Goal: Task Accomplishment & Management: Use online tool/utility

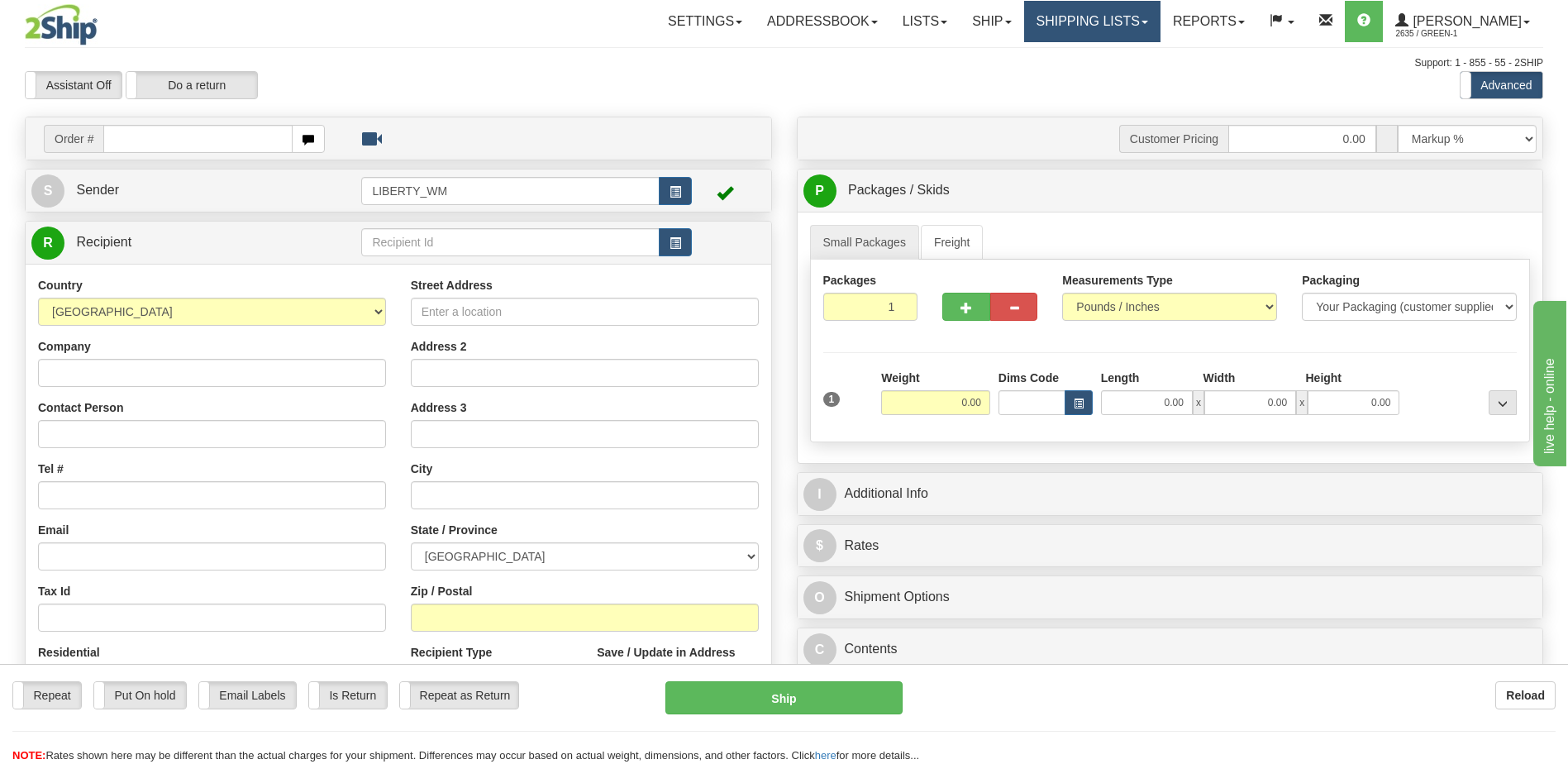
click at [1010, 20] on link "Shipping lists" at bounding box center [1092, 22] width 136 height 42
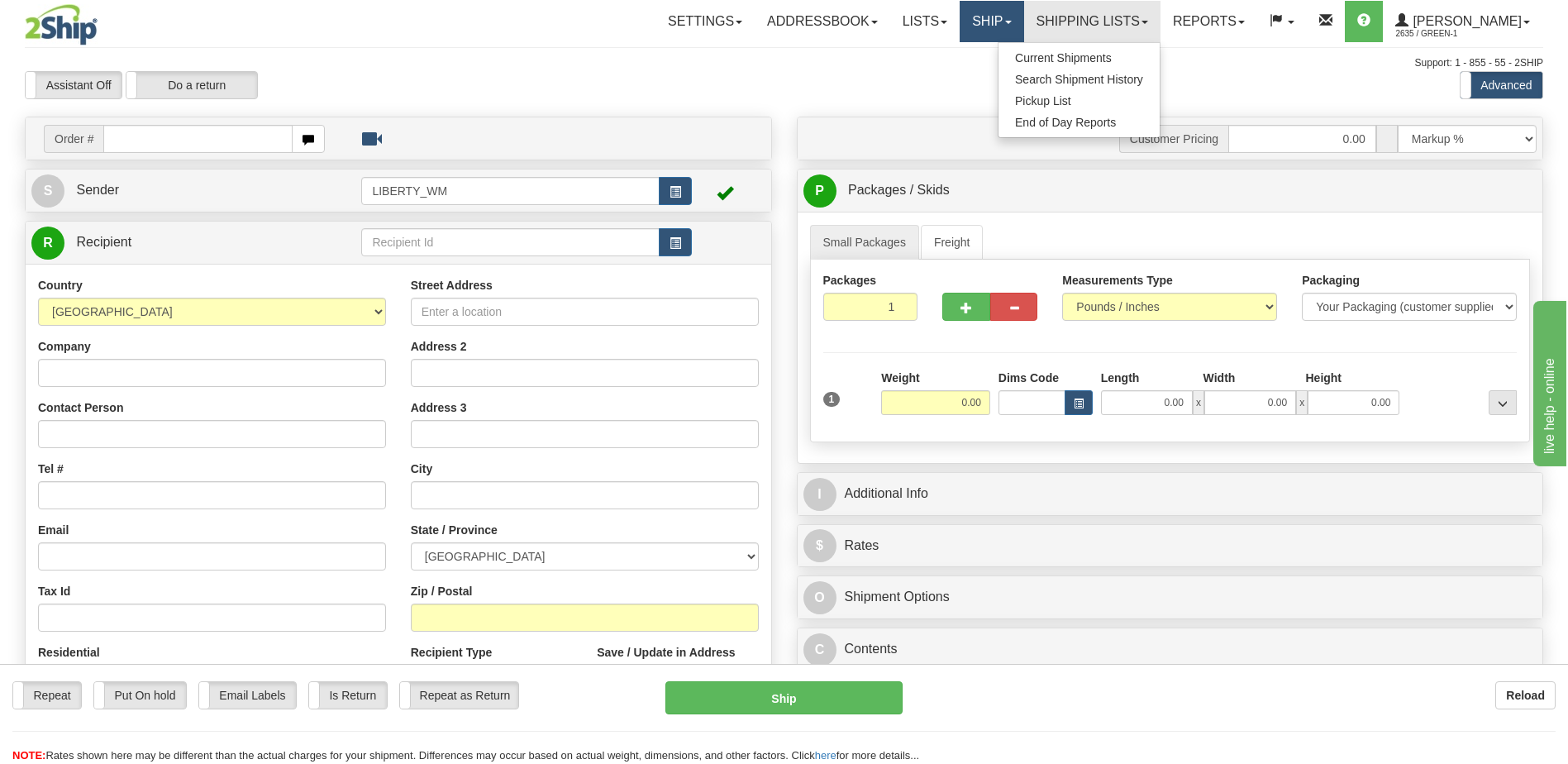
click at [1010, 29] on link "Ship" at bounding box center [990, 22] width 63 height 42
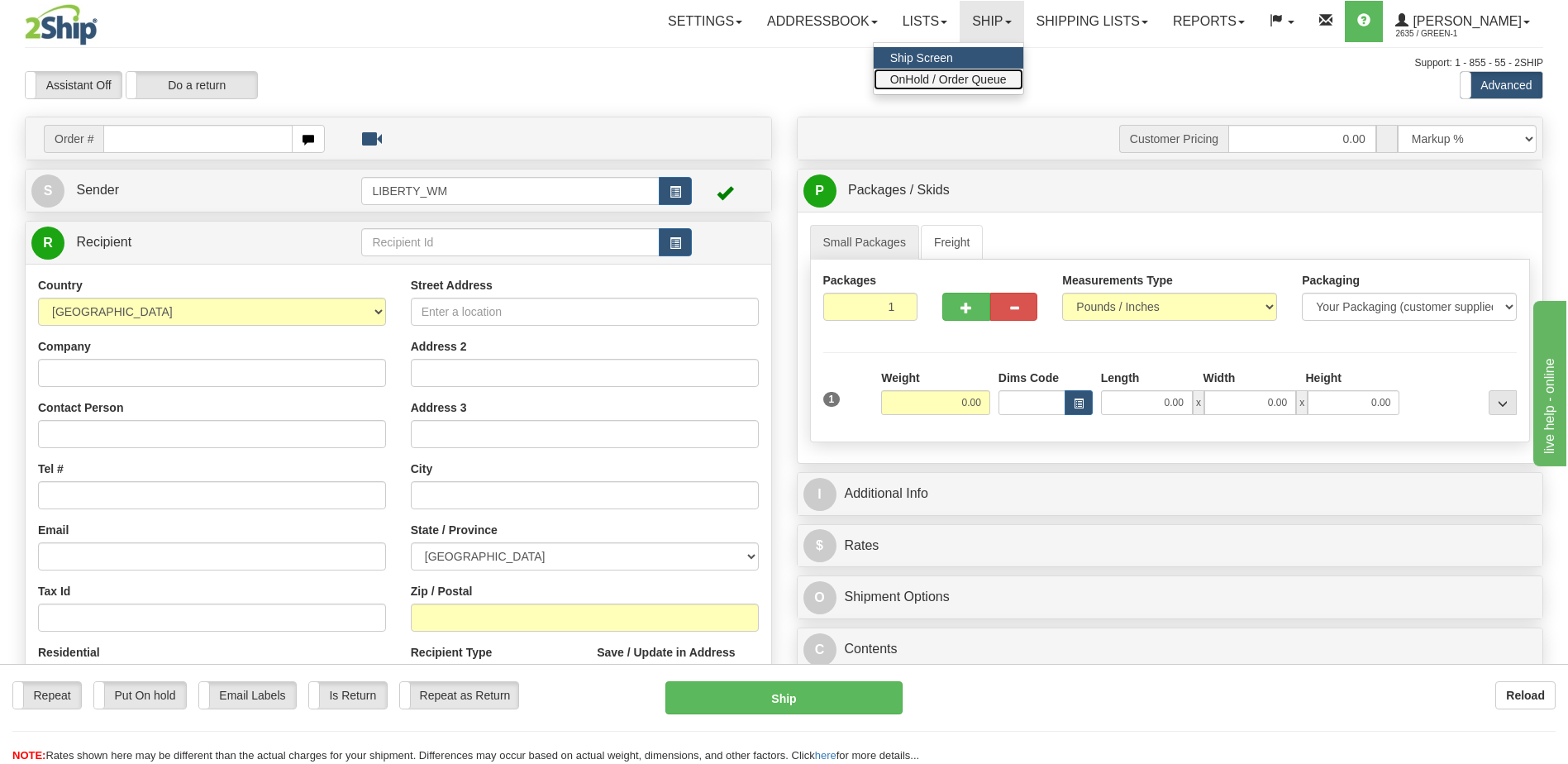
click at [988, 78] on span "OnHold / Order Queue" at bounding box center [948, 79] width 117 height 13
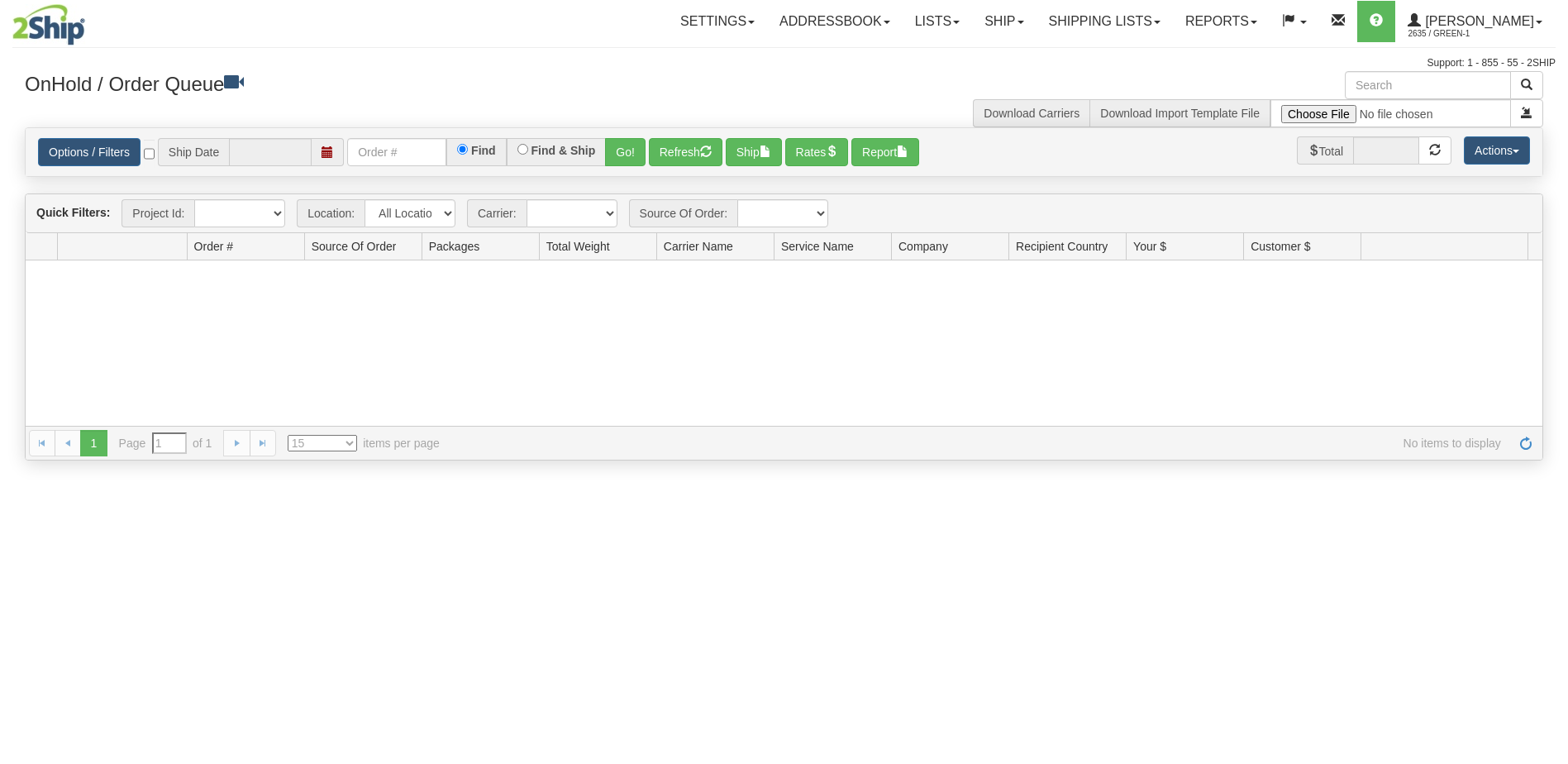
type input "[DATE]"
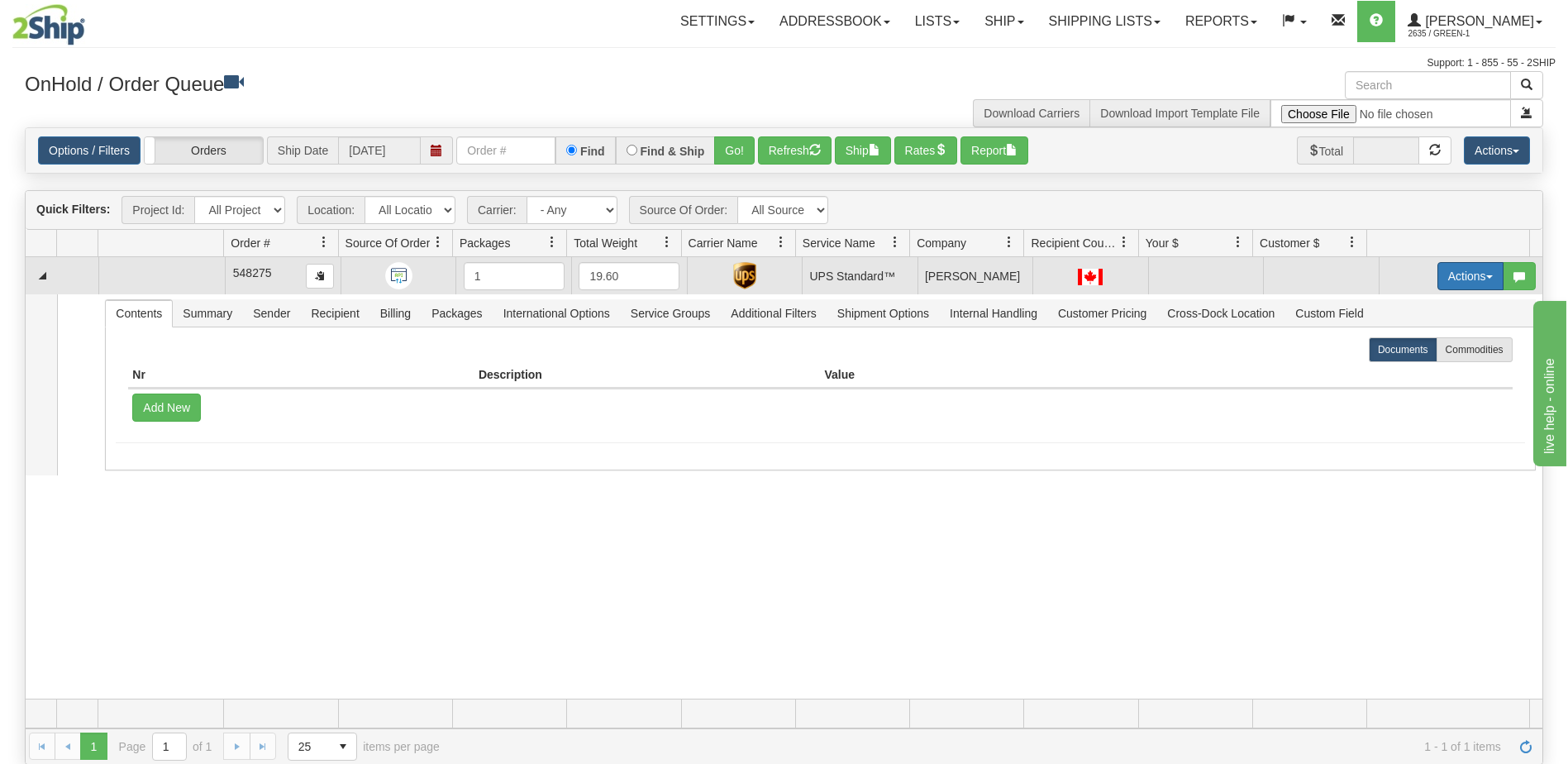
click at [1486, 278] on span "button" at bounding box center [1489, 277] width 7 height 3
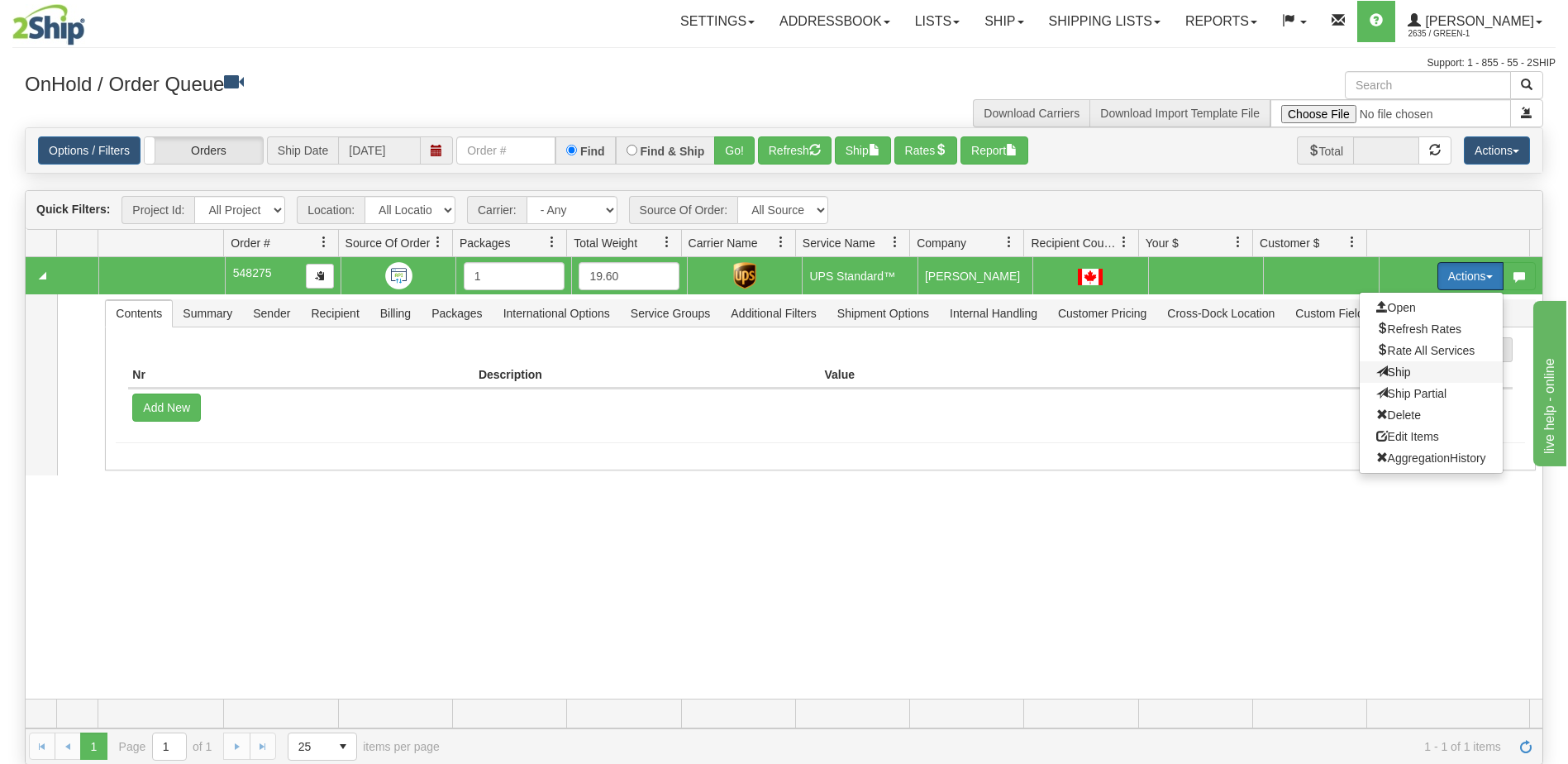
click at [1395, 375] on span "Ship" at bounding box center [1393, 372] width 35 height 13
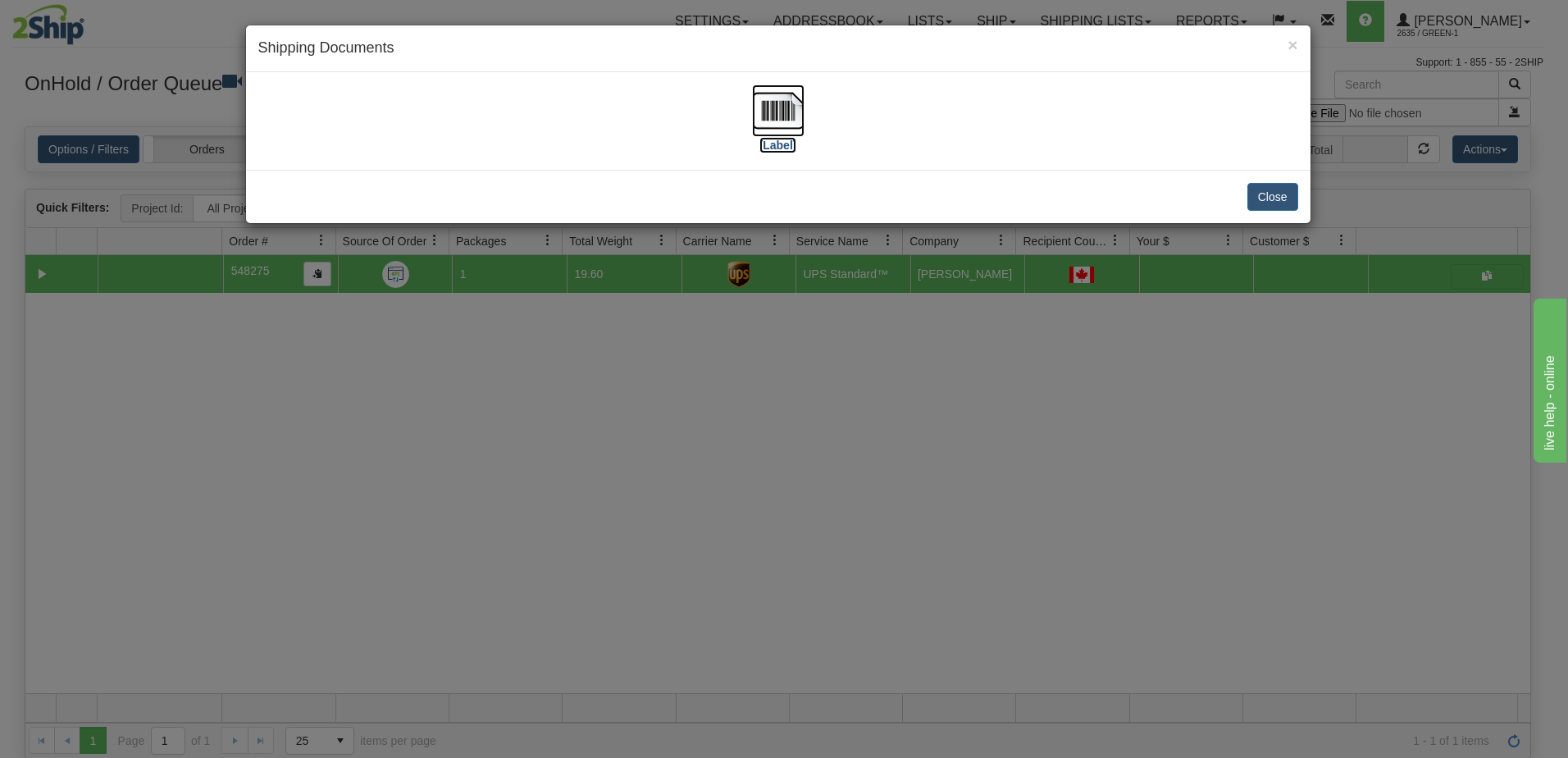
click at [772, 148] on label "[Label]" at bounding box center [778, 144] width 38 height 16
click at [1272, 200] on button "Close" at bounding box center [1272, 197] width 51 height 28
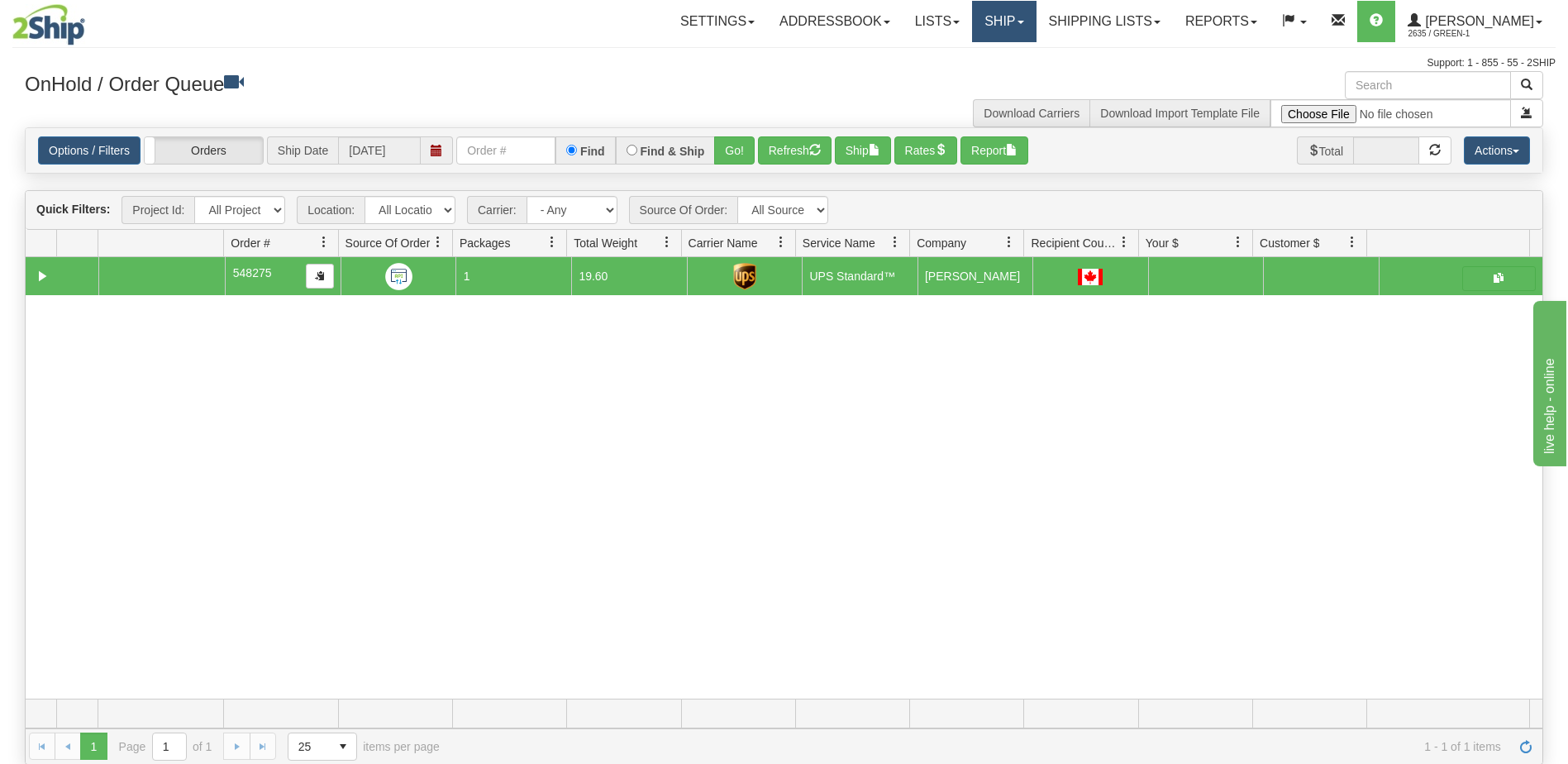
click at [1024, 23] on span at bounding box center [1021, 23] width 7 height 3
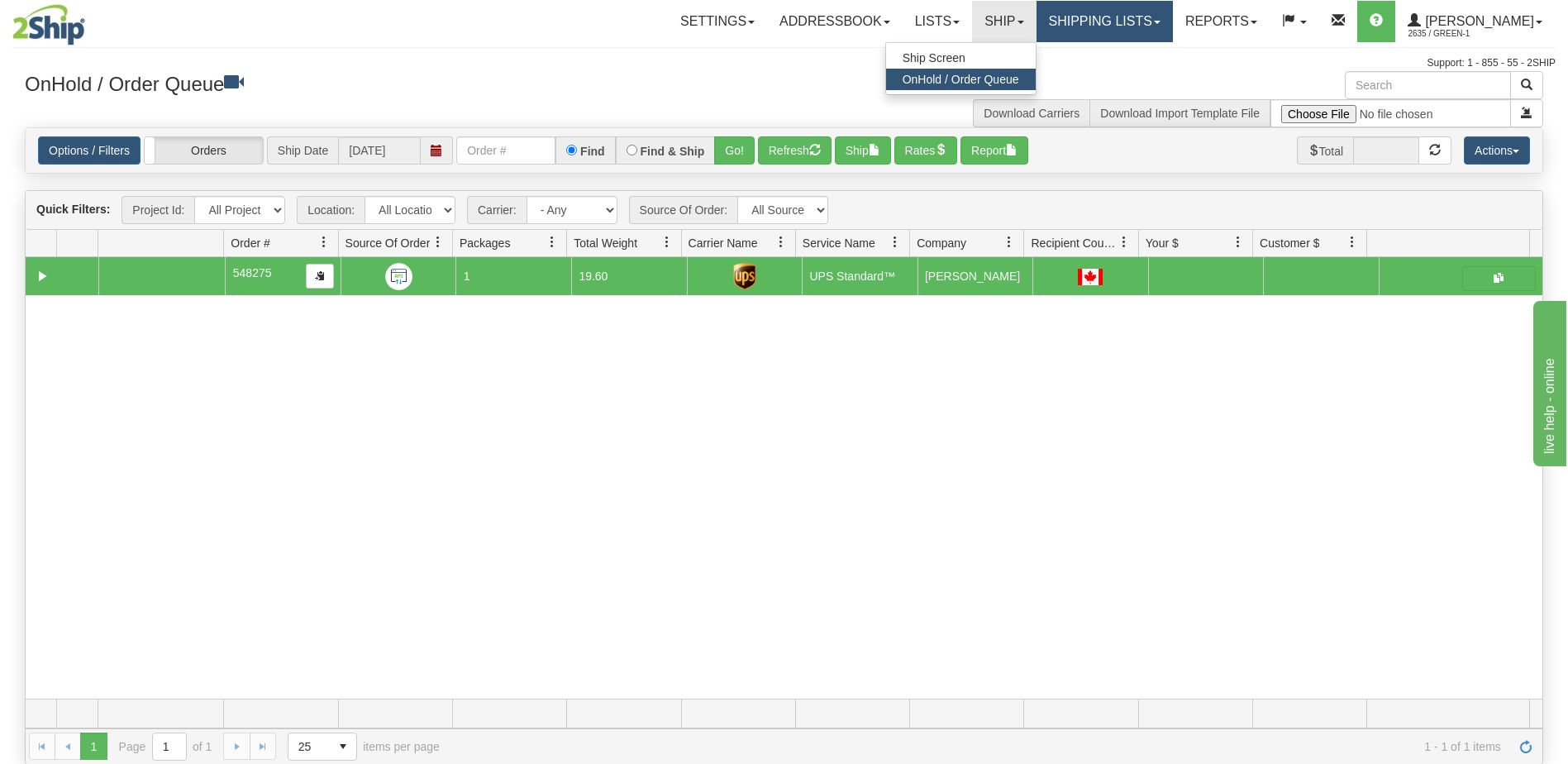
click at [1132, 29] on link "Shipping lists" at bounding box center [1104, 22] width 136 height 42
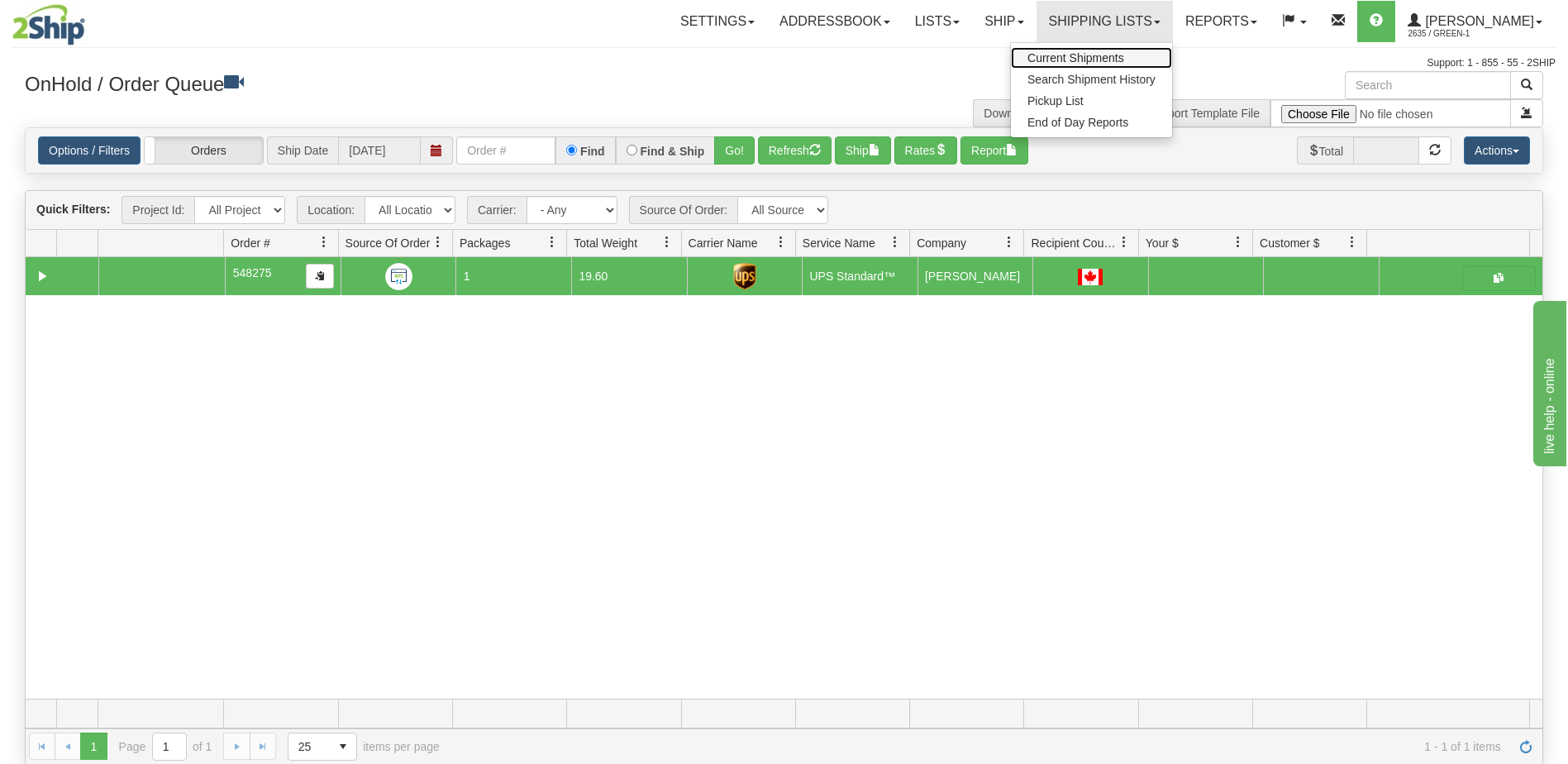
click at [1122, 57] on span "Current Shipments" at bounding box center [1075, 57] width 97 height 13
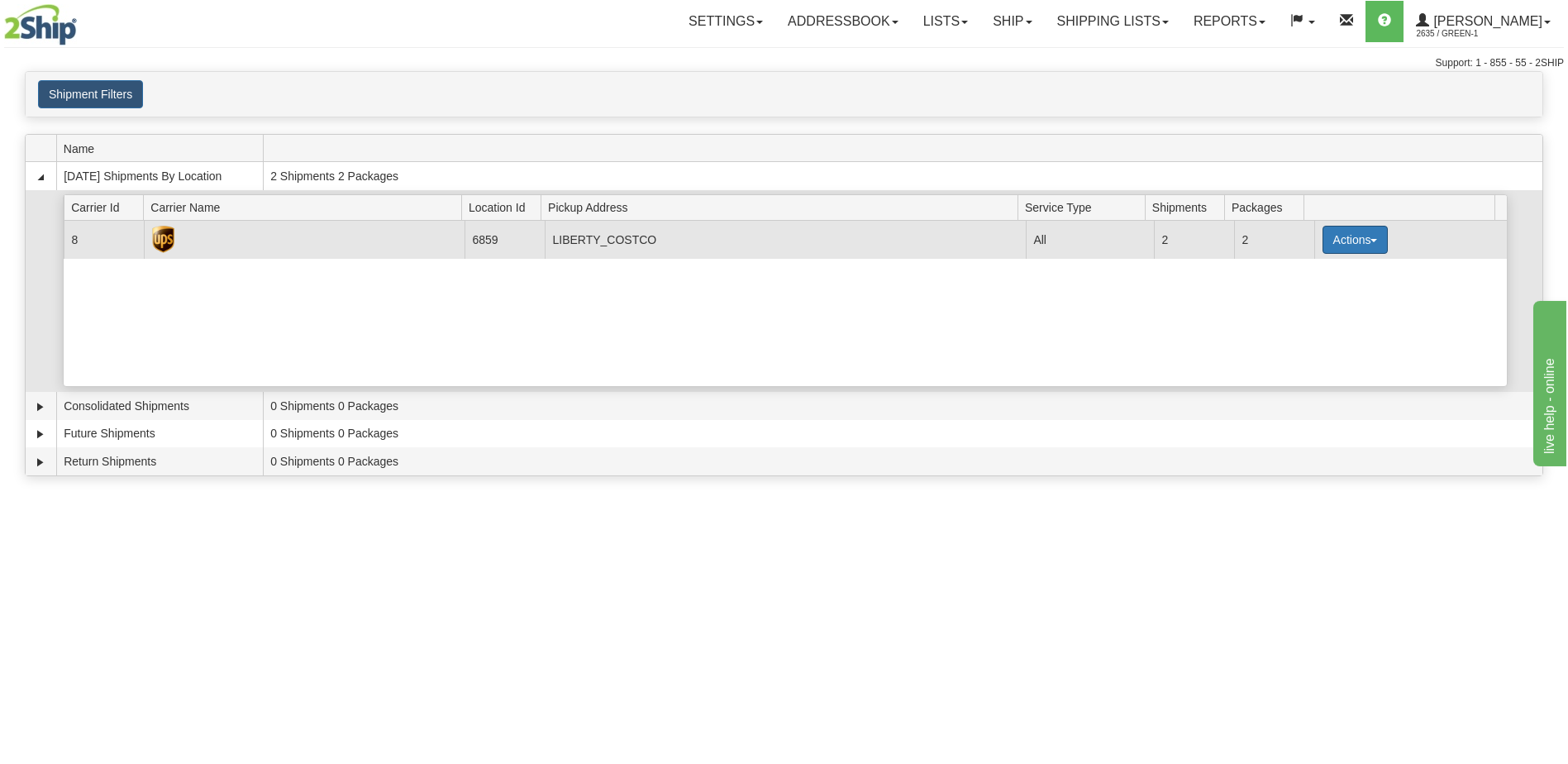
click at [1371, 241] on span "button" at bounding box center [1374, 241] width 7 height 3
click at [1320, 316] on link "Pickup" at bounding box center [1320, 314] width 132 height 22
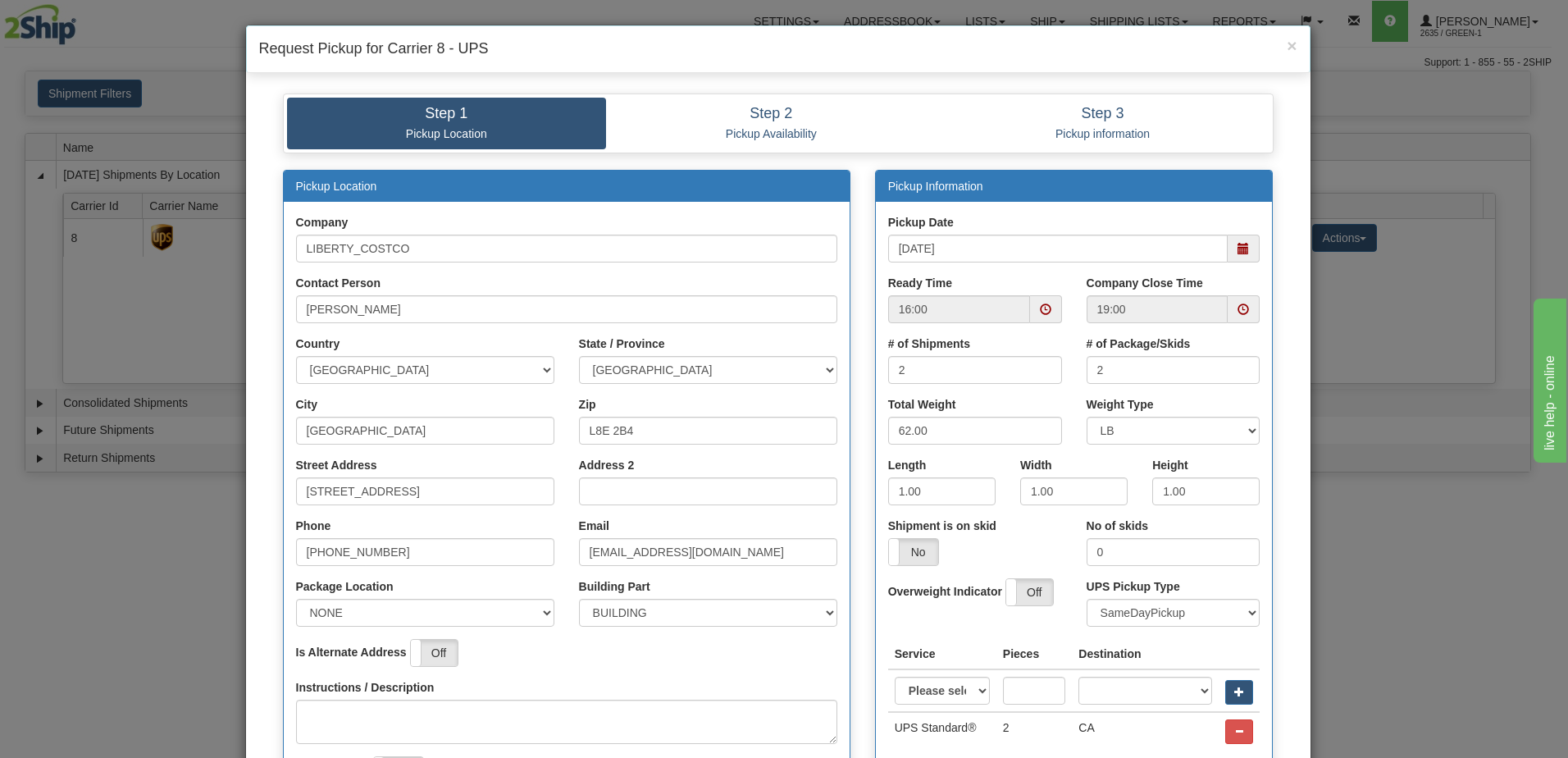
click at [1040, 305] on span at bounding box center [1045, 309] width 11 height 11
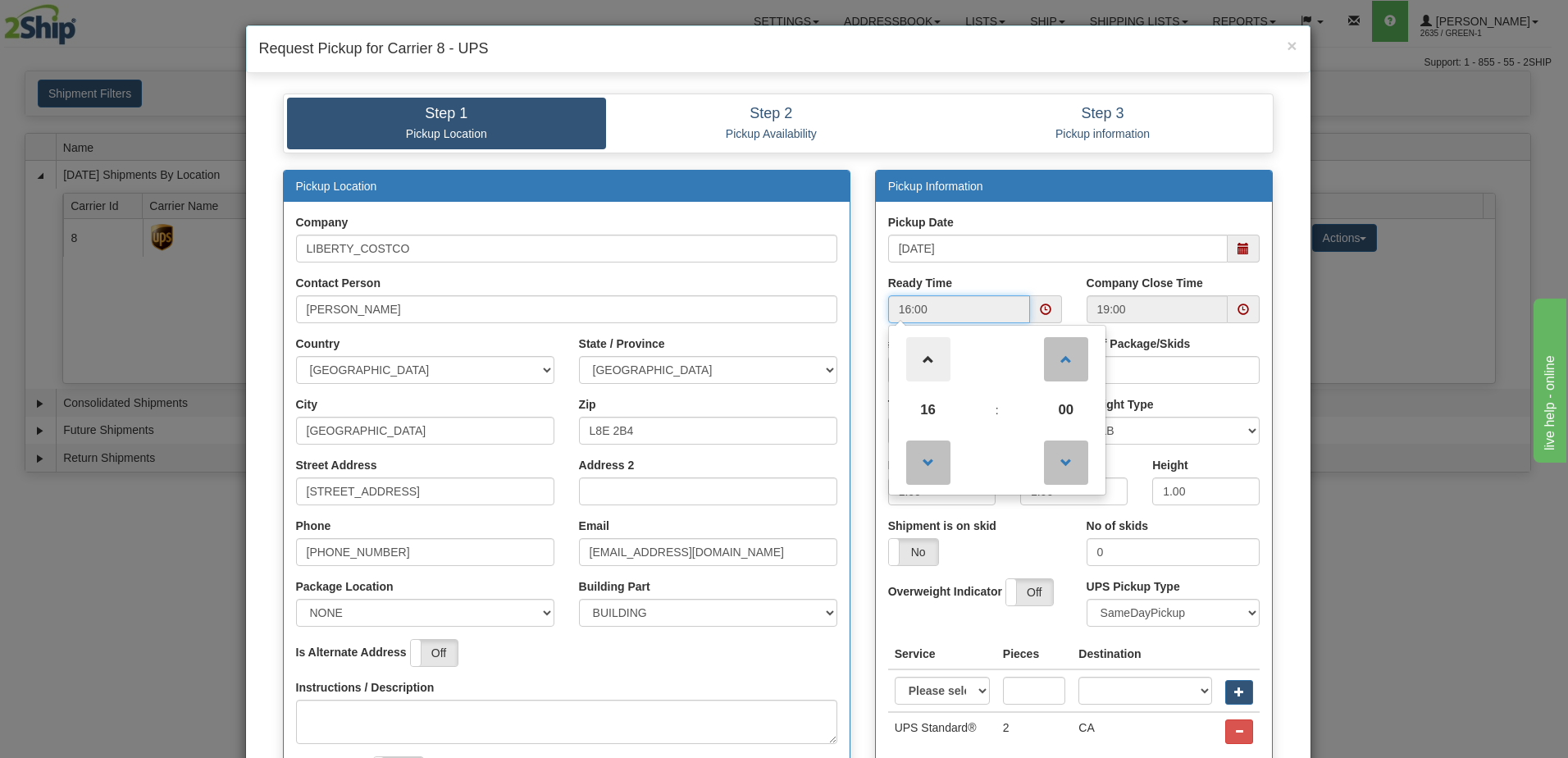
click at [924, 355] on span at bounding box center [929, 359] width 45 height 45
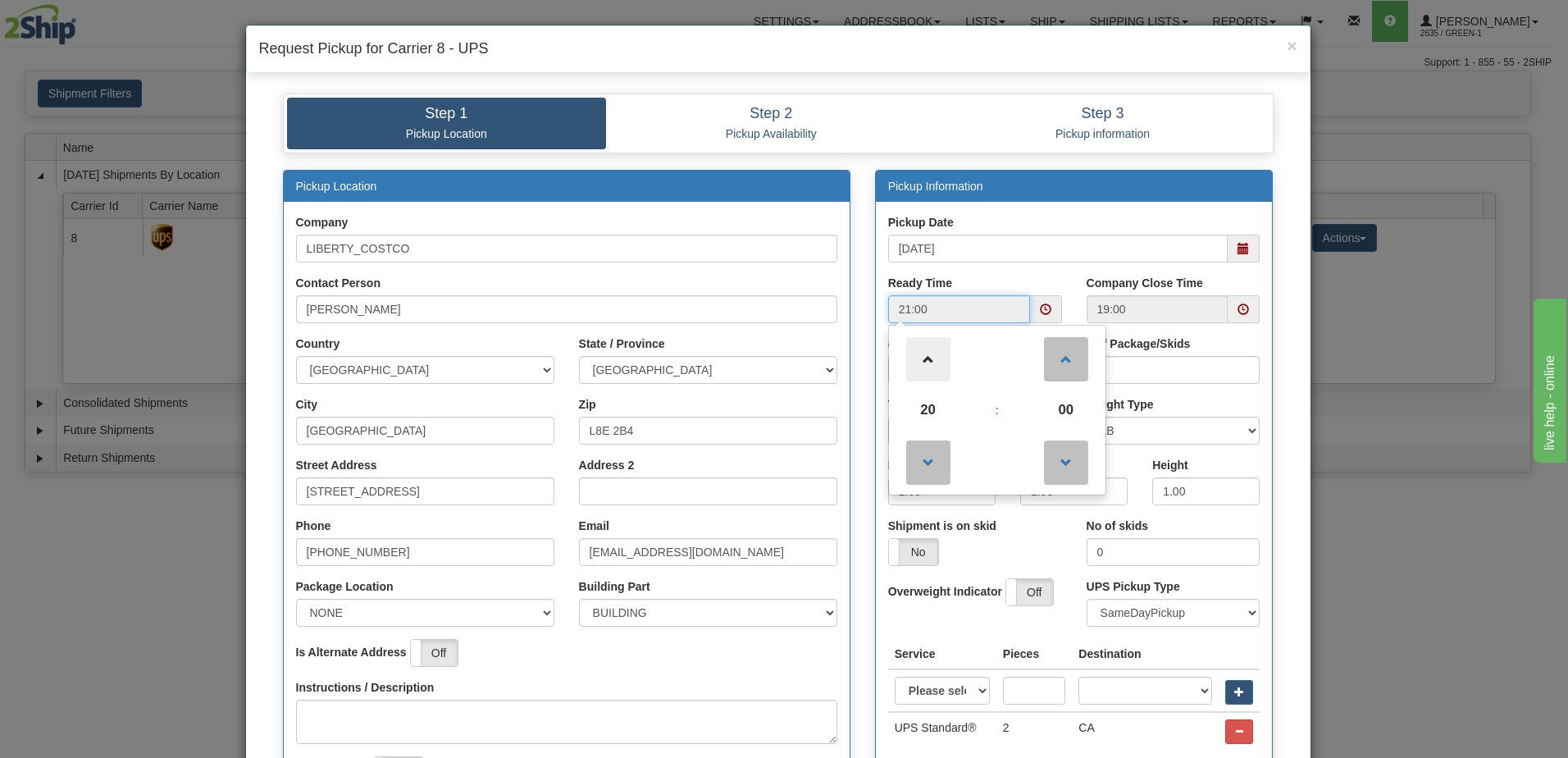
click at [924, 355] on span at bounding box center [929, 359] width 45 height 45
click at [925, 460] on span at bounding box center [929, 463] width 45 height 45
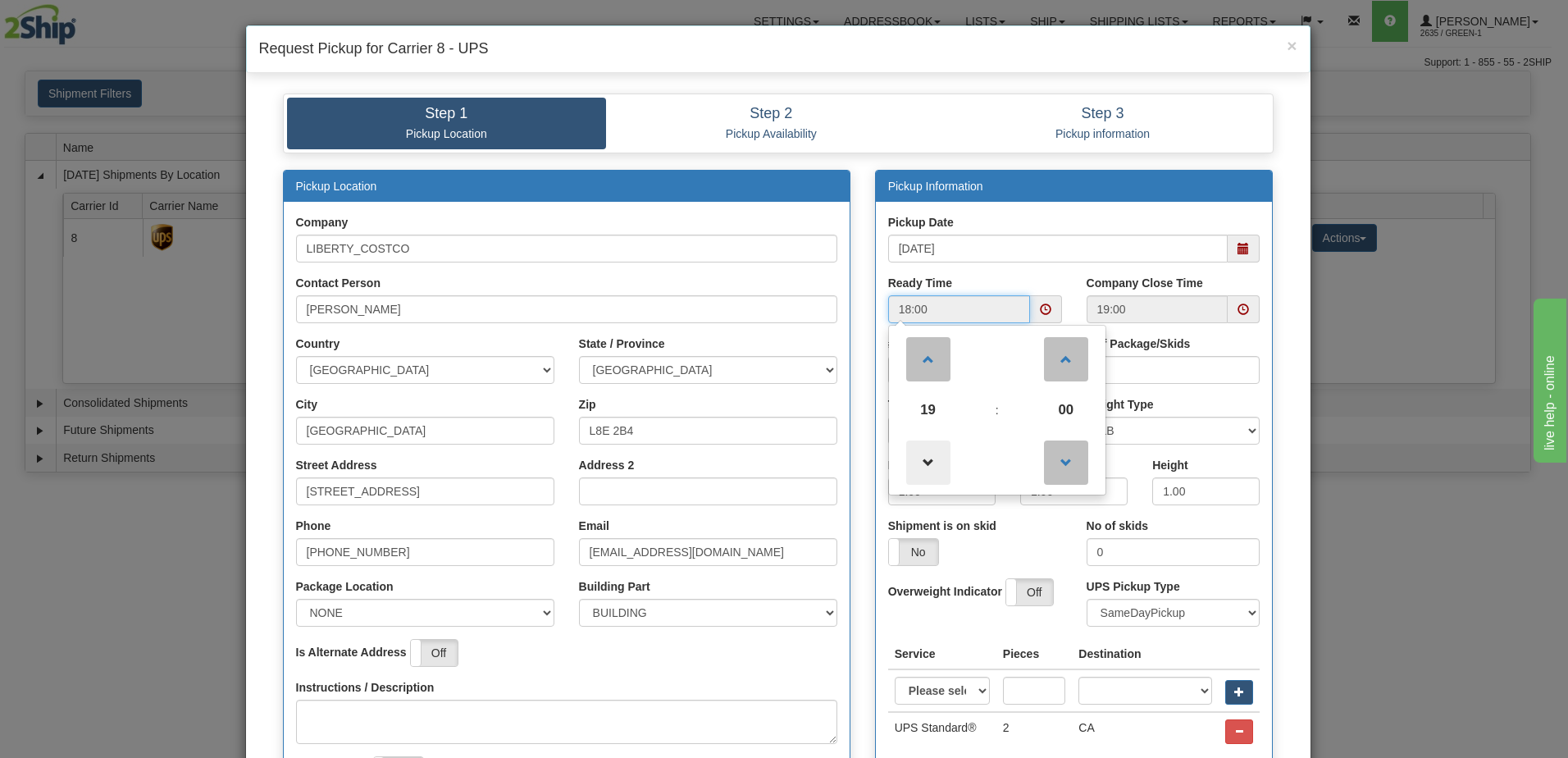
click at [925, 460] on span at bounding box center [929, 463] width 45 height 45
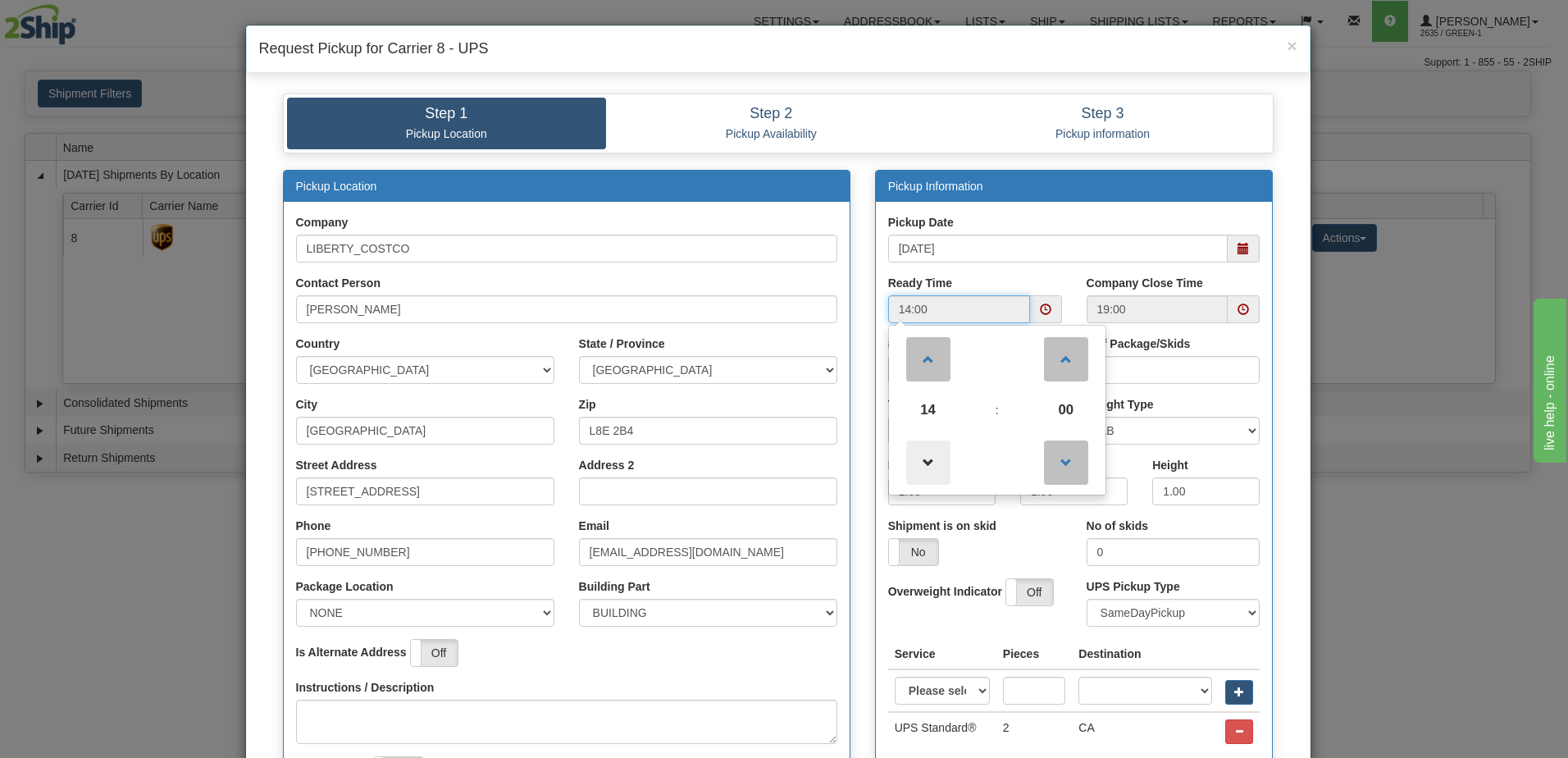
type input "13:00"
click at [1130, 211] on div "Pickup Date [DATE] Ready Time 13:00 13 : 00 00 01 02 03 04 05 06 07 08 09 10 2" at bounding box center [1074, 490] width 397 height 578
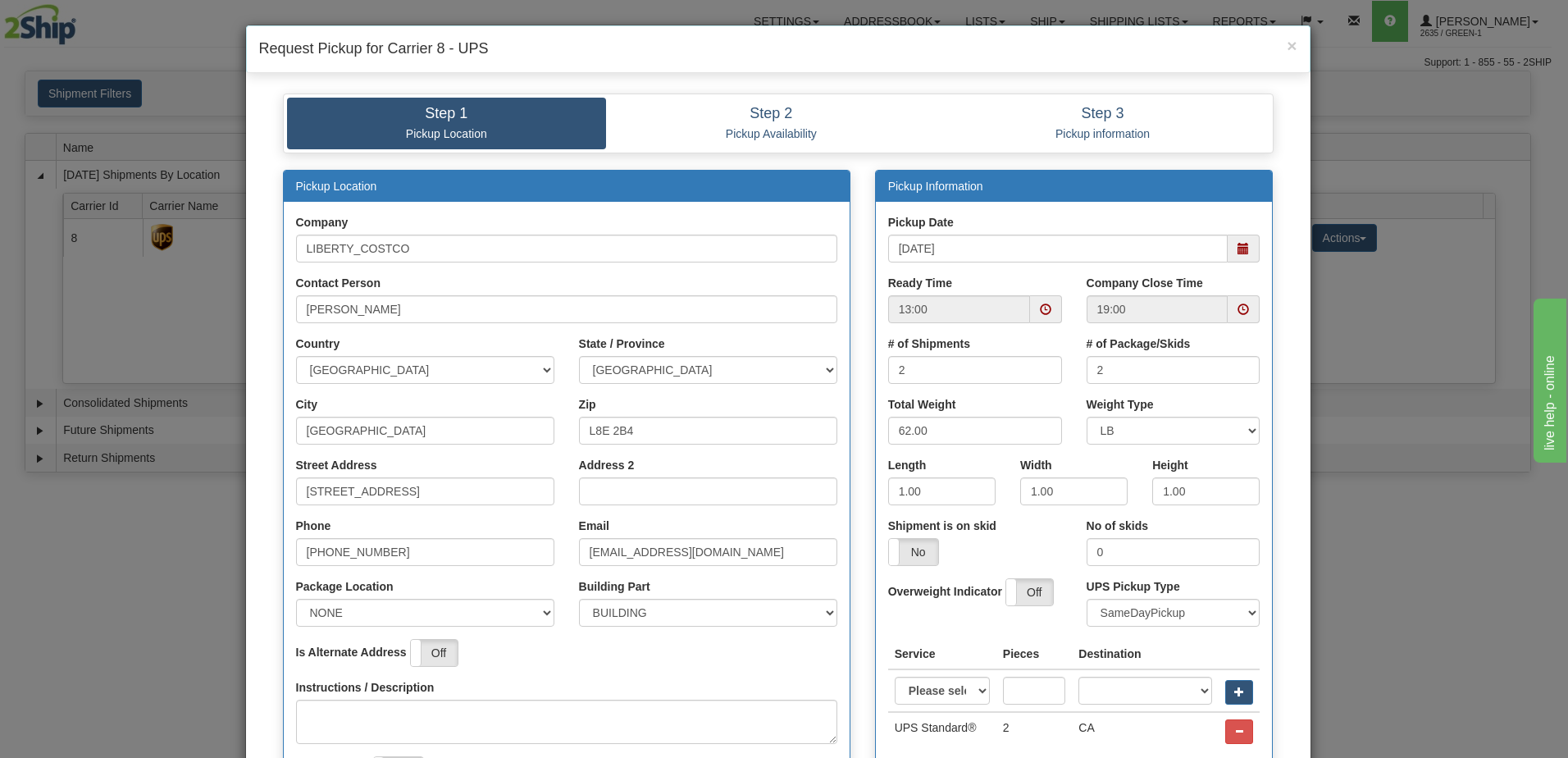
click at [1238, 312] on span at bounding box center [1242, 309] width 11 height 11
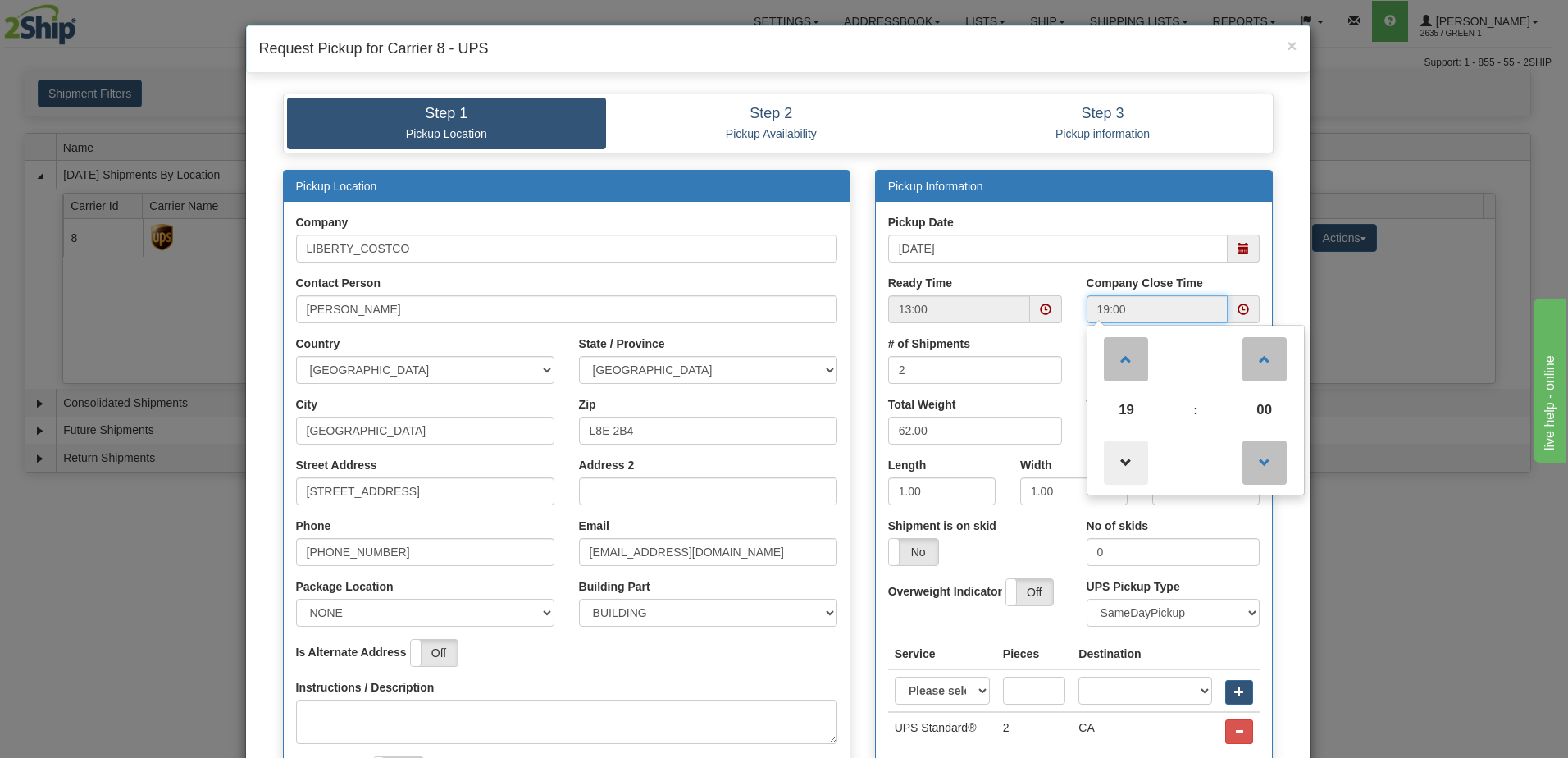
click at [1124, 458] on span at bounding box center [1126, 463] width 45 height 45
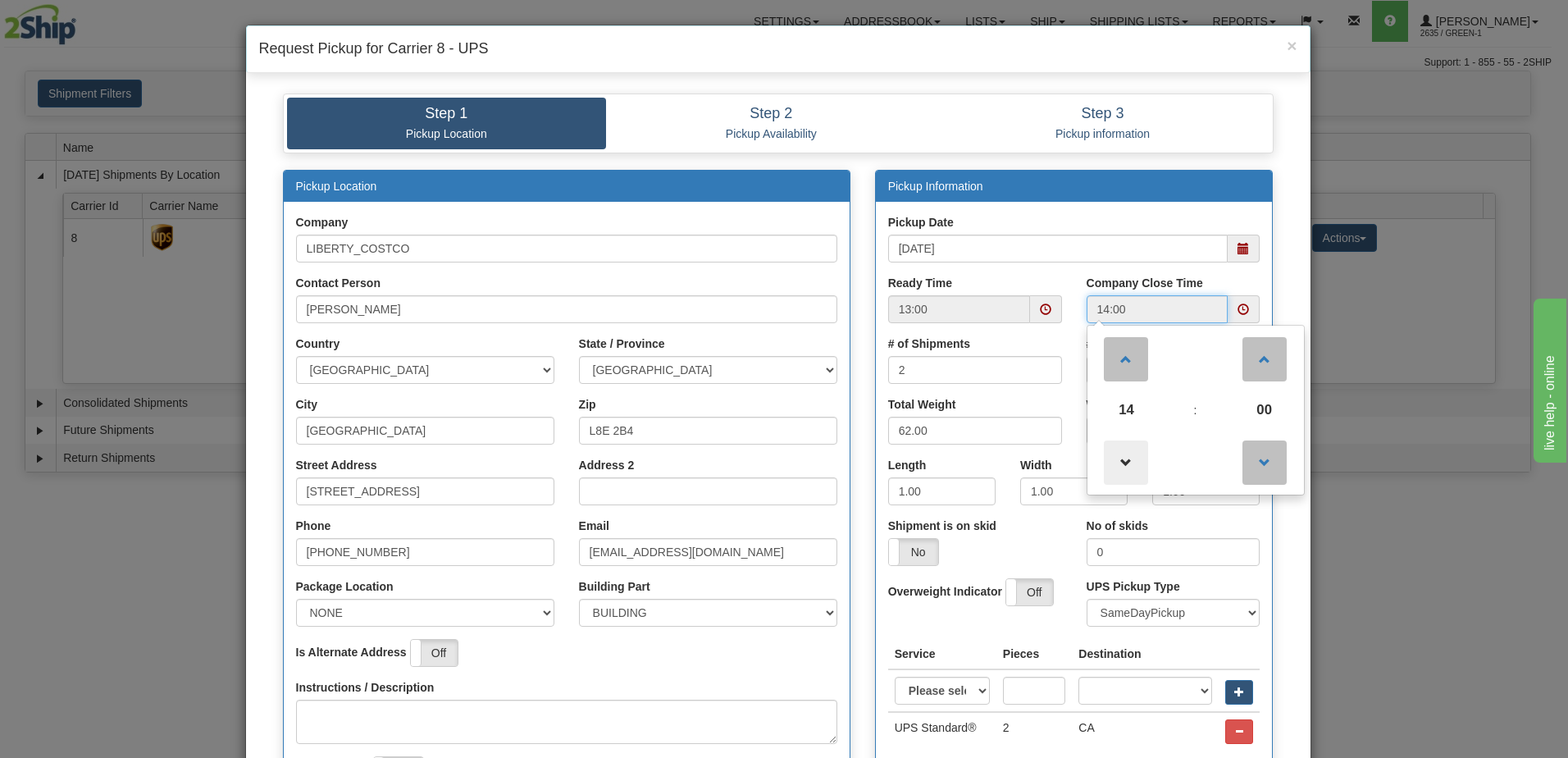
click at [1129, 455] on span at bounding box center [1126, 463] width 45 height 45
click at [1118, 363] on span at bounding box center [1126, 359] width 45 height 45
type input "15:00"
click at [1237, 253] on span at bounding box center [1242, 248] width 11 height 11
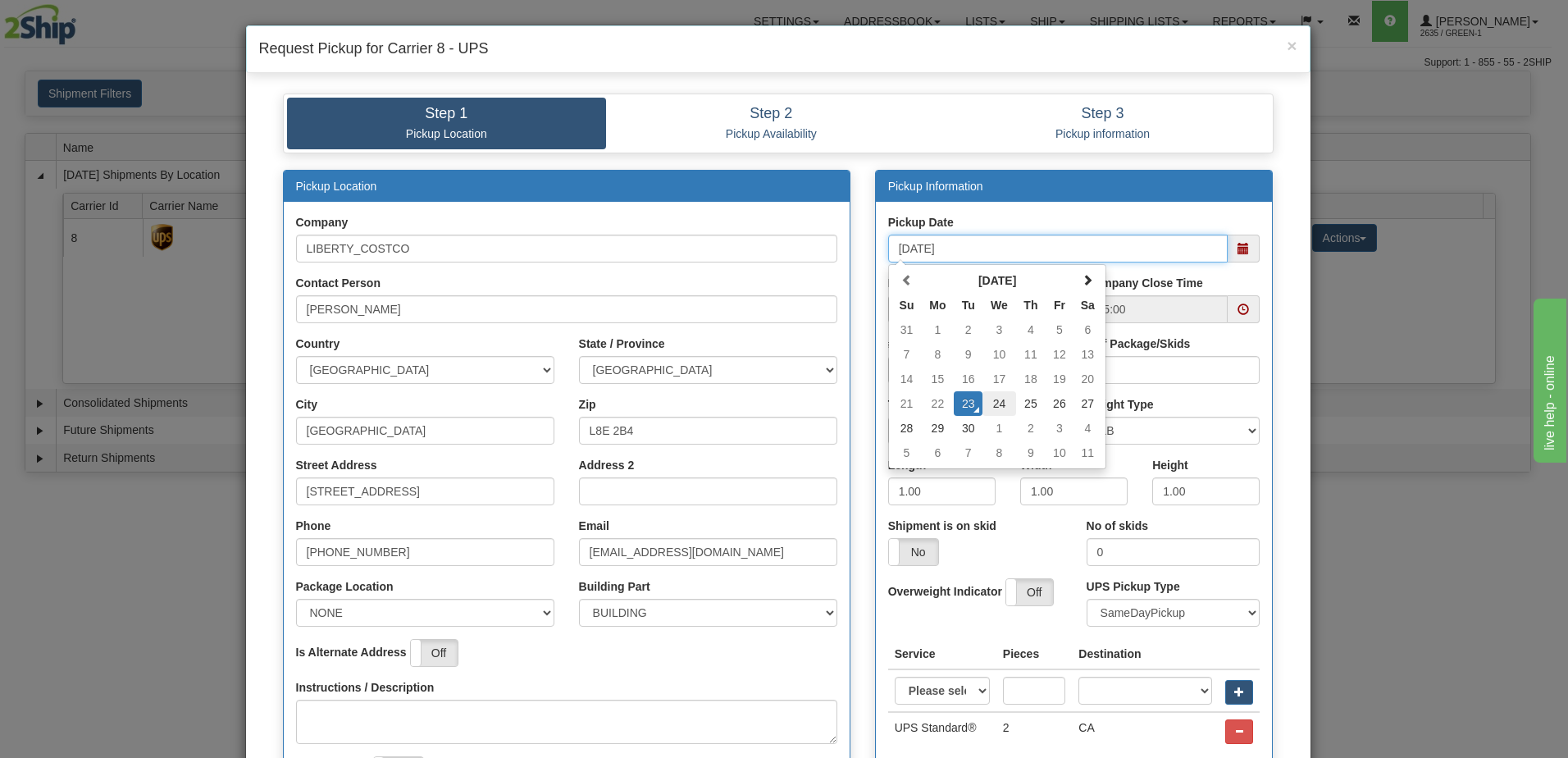
click at [998, 405] on td "24" at bounding box center [999, 403] width 34 height 25
type input "[DATE]"
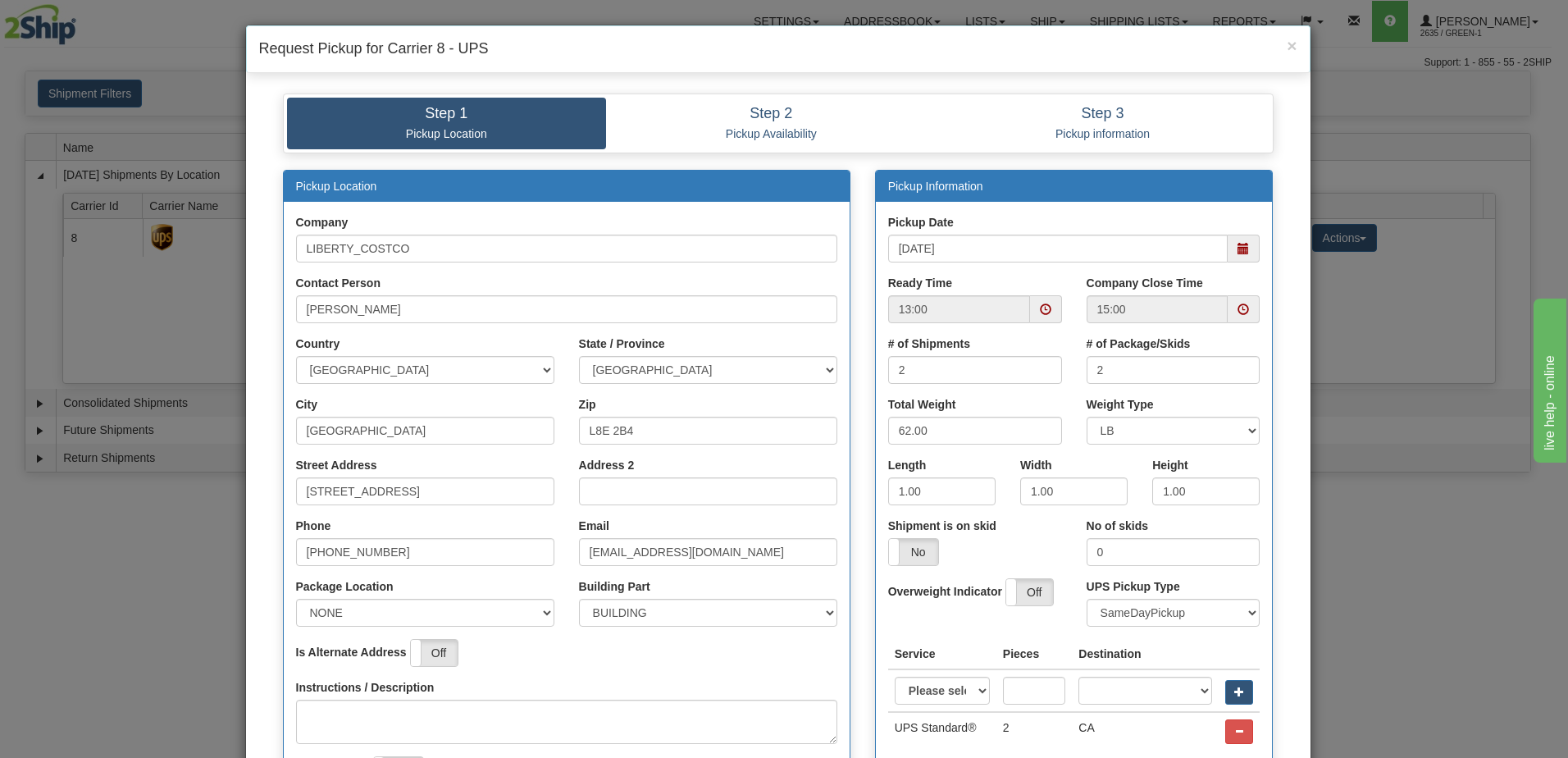
click at [1237, 243] on span at bounding box center [1242, 248] width 11 height 11
click at [1287, 46] on span "×" at bounding box center [1291, 46] width 9 height 19
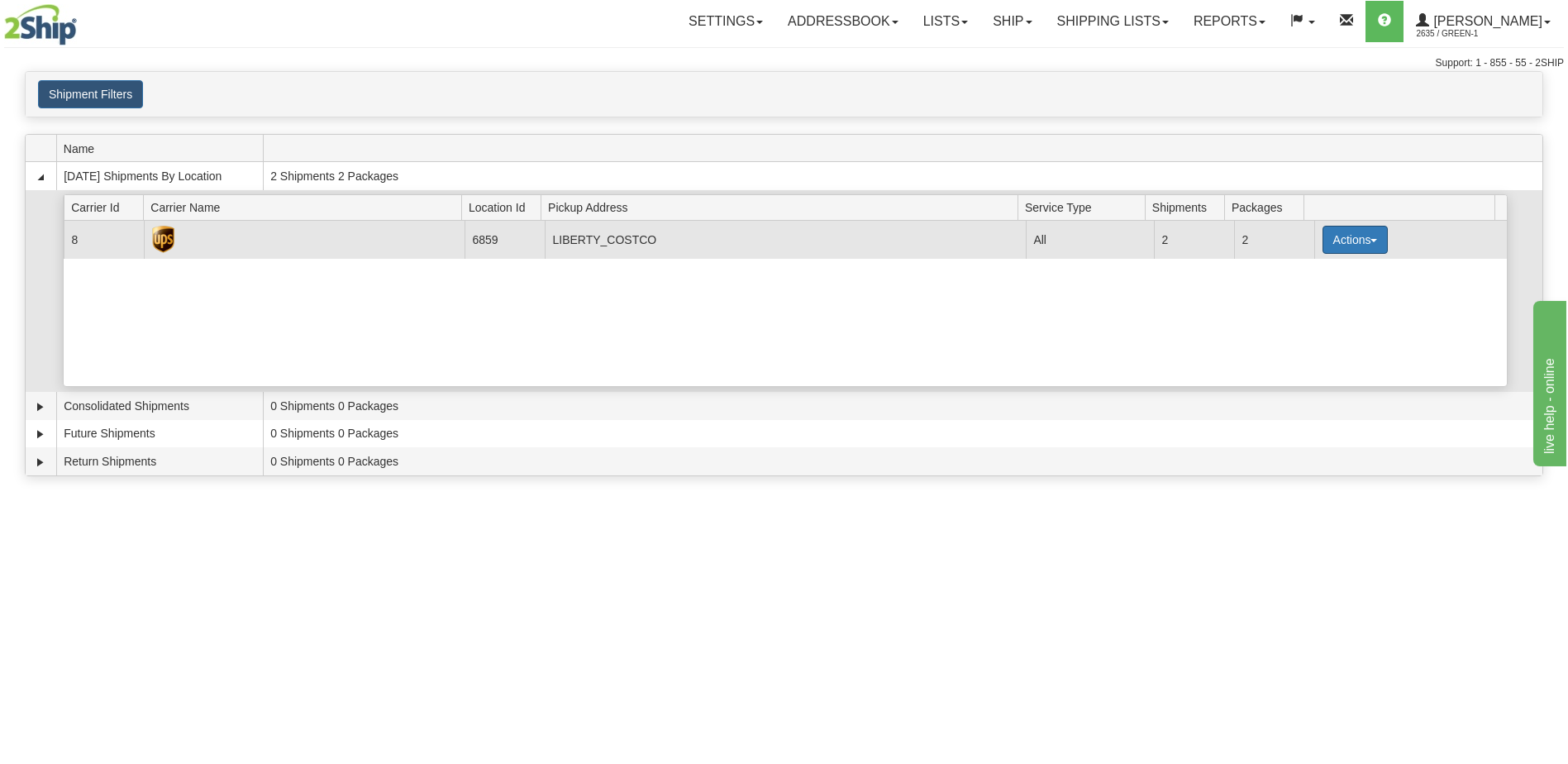
click at [1371, 240] on span "button" at bounding box center [1374, 241] width 7 height 3
click at [1319, 323] on link "Pickup" at bounding box center [1320, 314] width 132 height 22
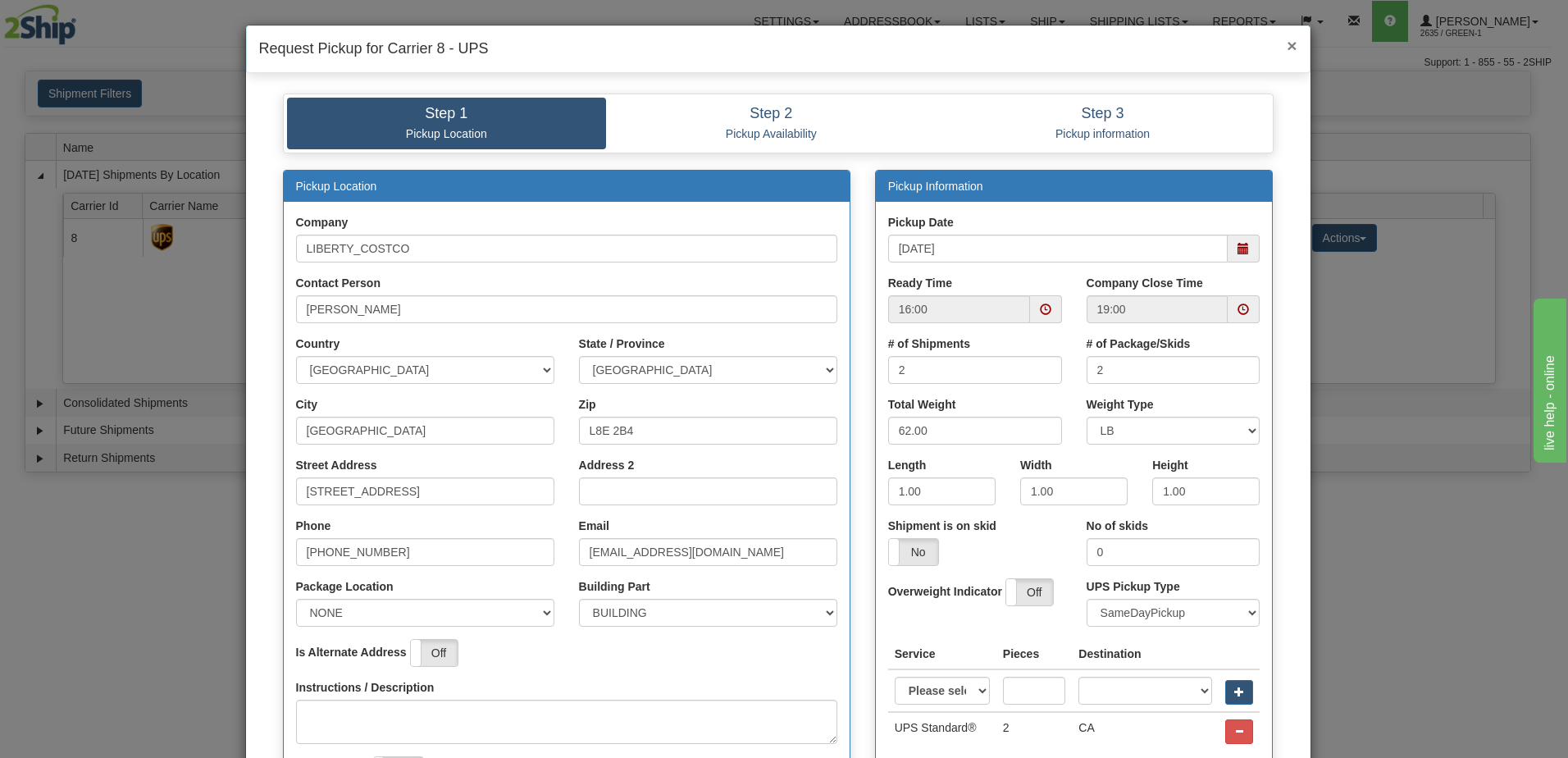
click at [1290, 48] on span "×" at bounding box center [1291, 46] width 9 height 19
